Goal: Task Accomplishment & Management: Manage account settings

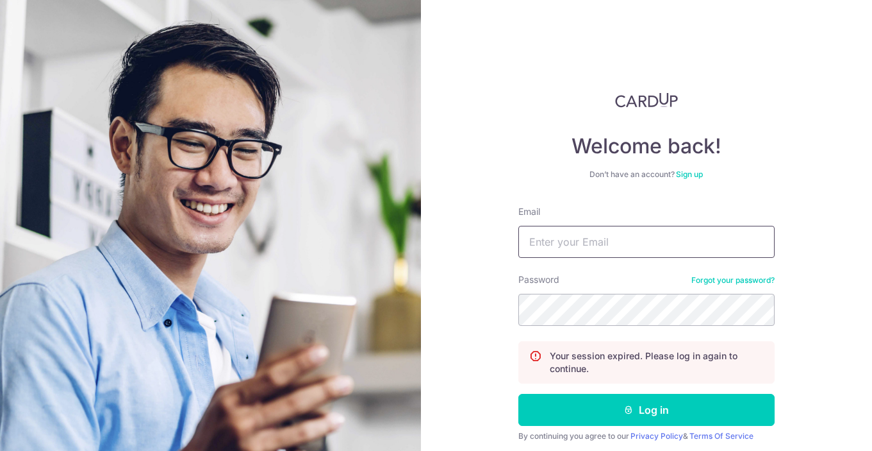
click at [538, 232] on input "Email" at bounding box center [646, 242] width 256 height 32
type input "[EMAIL_ADDRESS][DOMAIN_NAME]"
click at [518, 394] on button "Log in" at bounding box center [646, 410] width 256 height 32
